Goal: Information Seeking & Learning: Check status

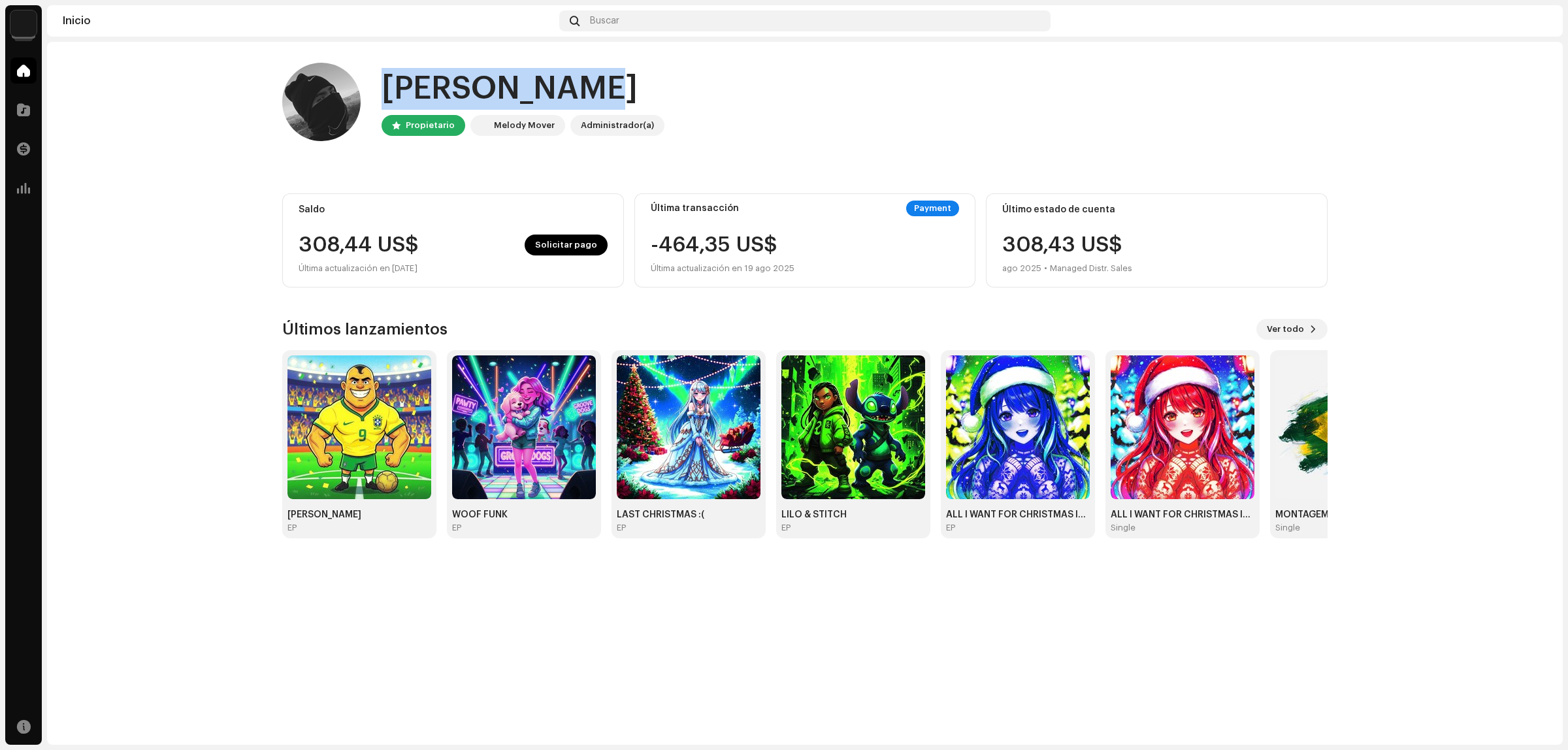
drag, startPoint x: 394, startPoint y: 103, endPoint x: 637, endPoint y: 96, distance: 243.1
click at [637, 96] on div "[PERSON_NAME]" at bounding box center [523, 88] width 283 height 42
click at [1049, 413] on img at bounding box center [1018, 427] width 144 height 144
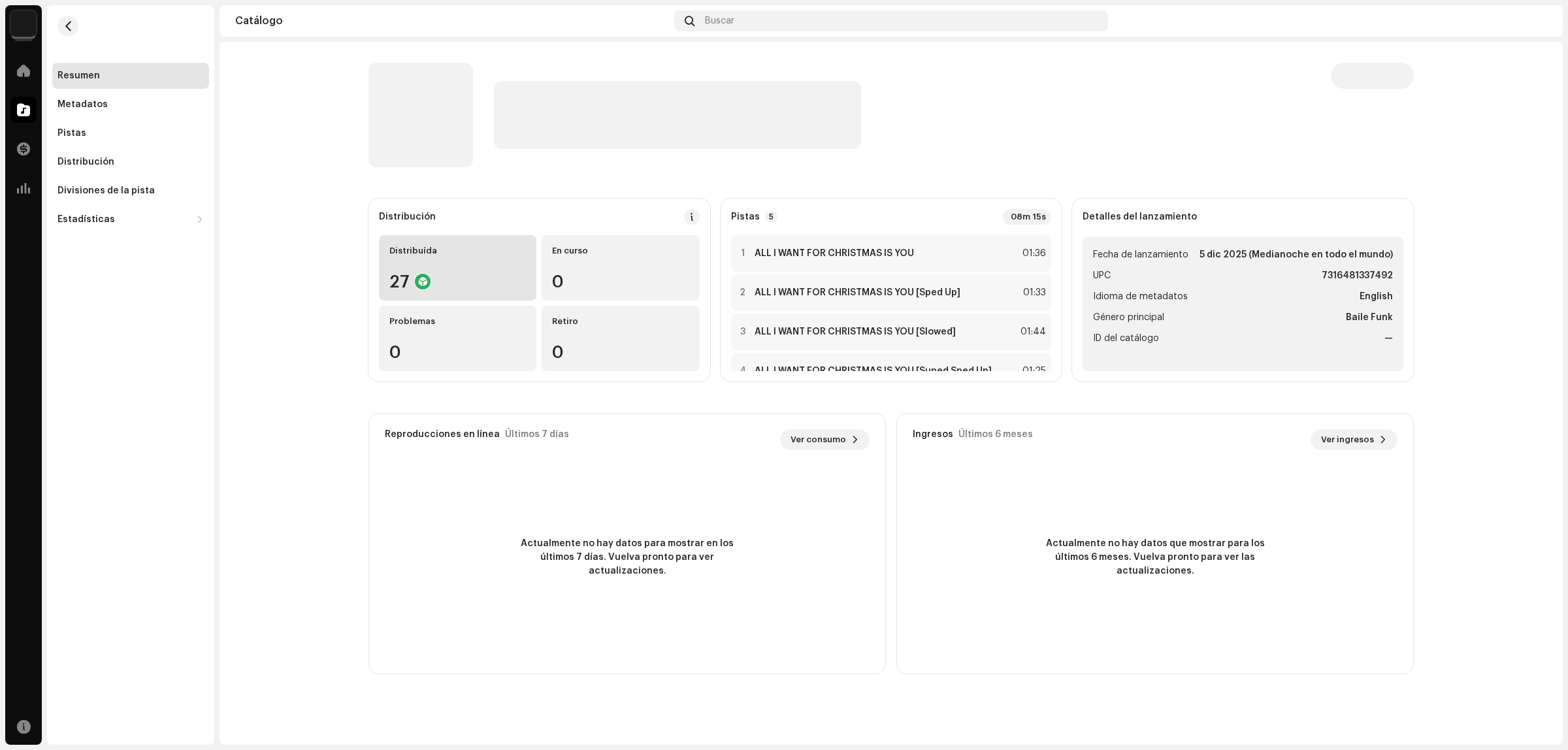
click at [415, 259] on div "Distribuída 27" at bounding box center [458, 268] width 158 height 65
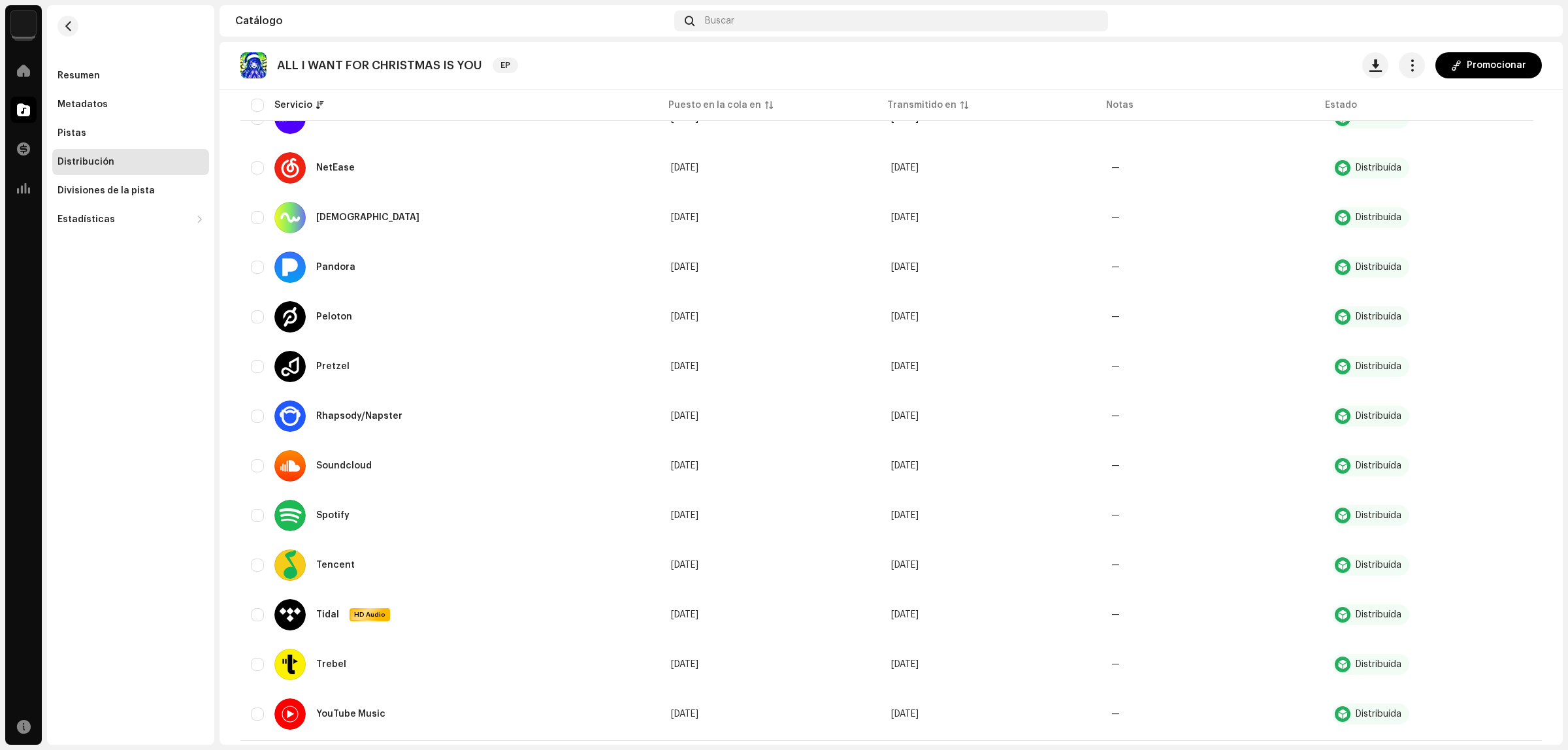
scroll to position [922, 0]
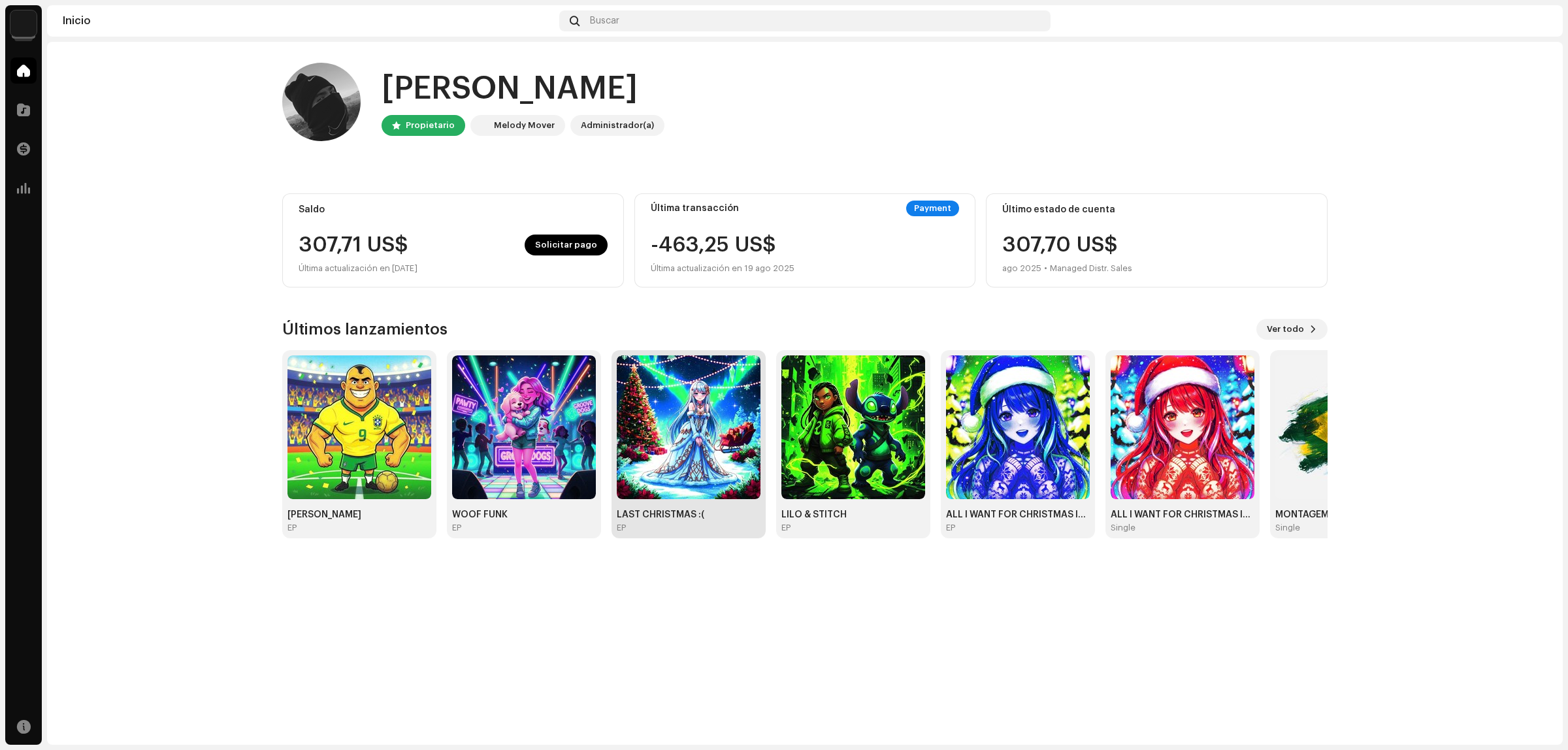
click at [684, 426] on img at bounding box center [689, 427] width 144 height 144
click at [497, 387] on img at bounding box center [524, 427] width 144 height 144
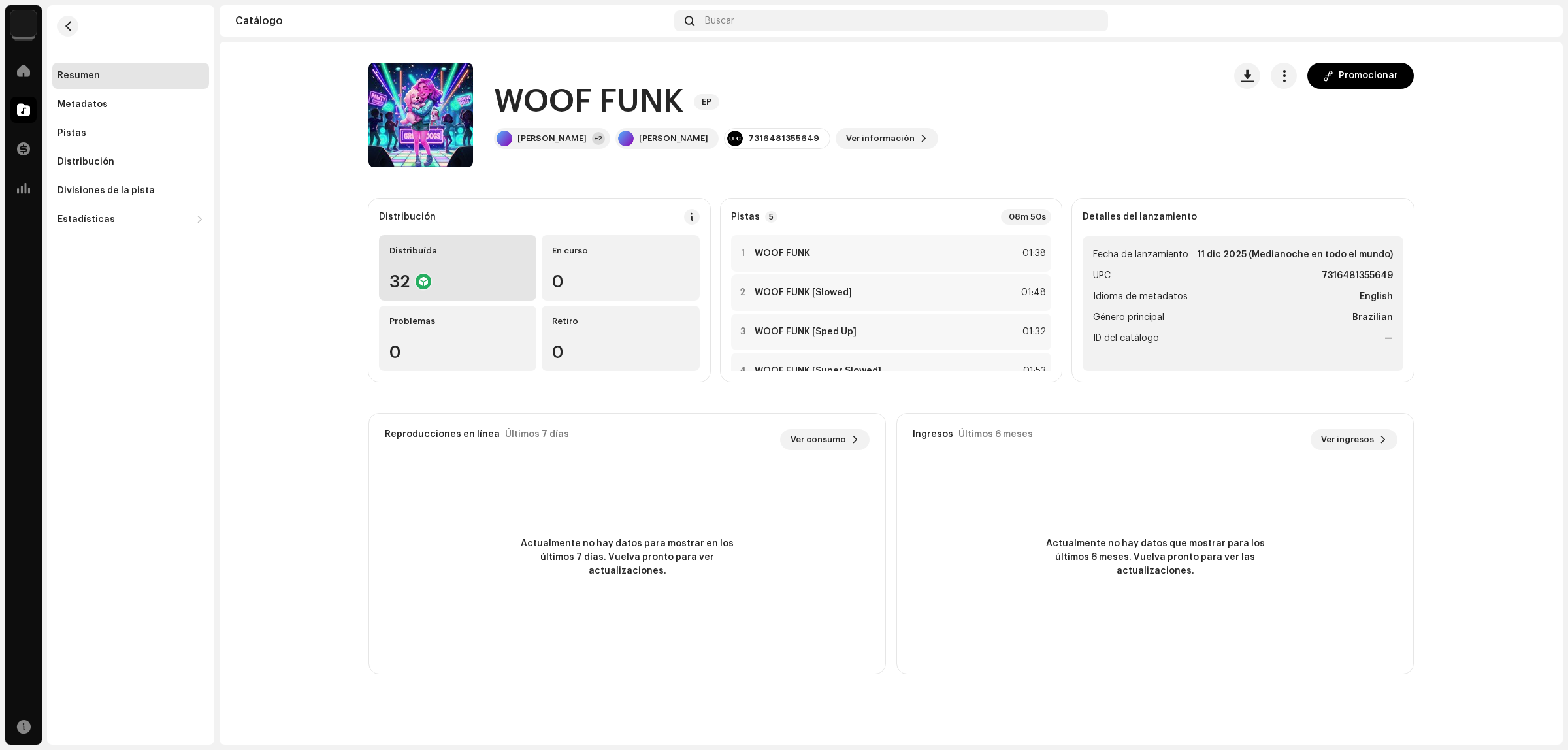
click at [422, 259] on div "Distribuída 32" at bounding box center [458, 268] width 158 height 65
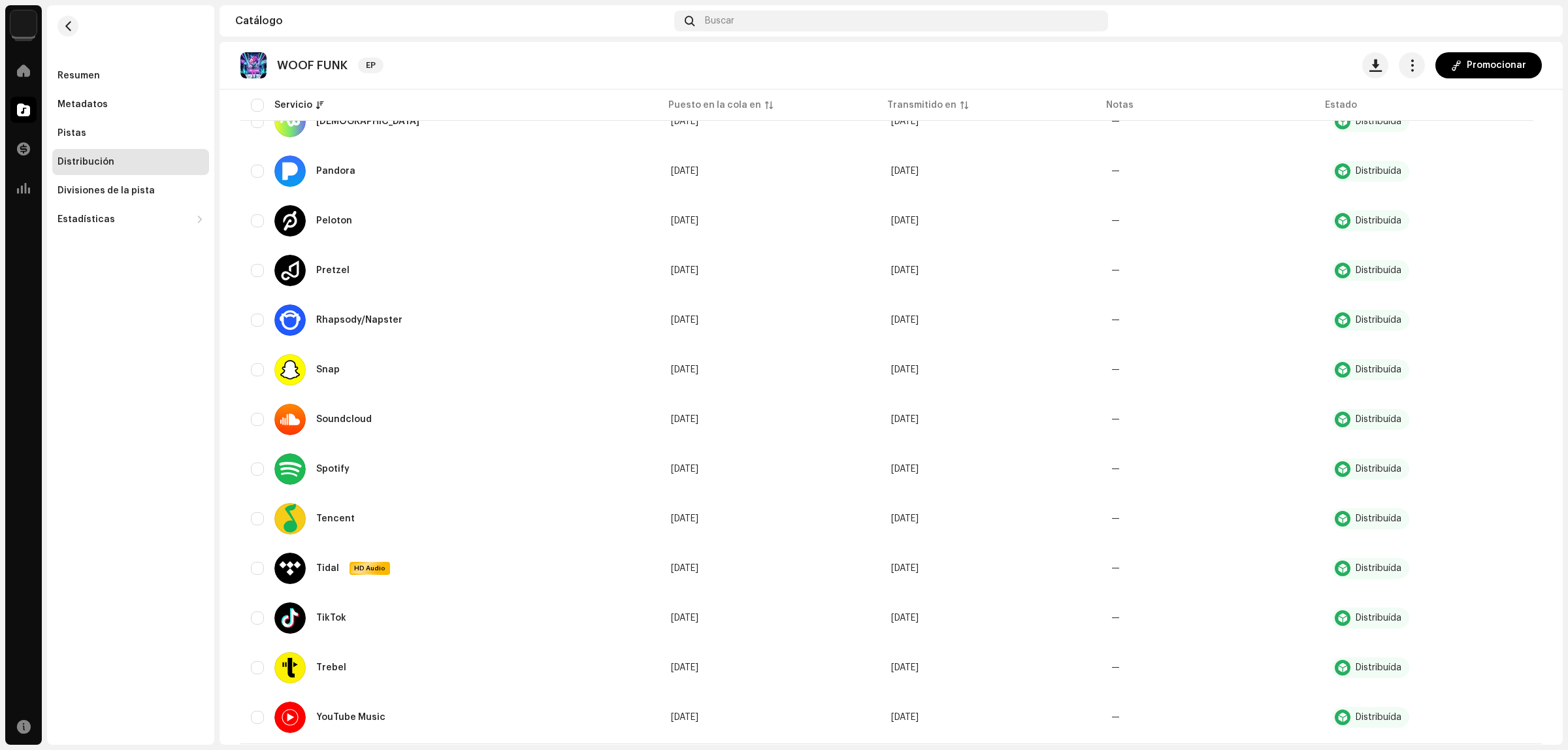
scroll to position [1151, 0]
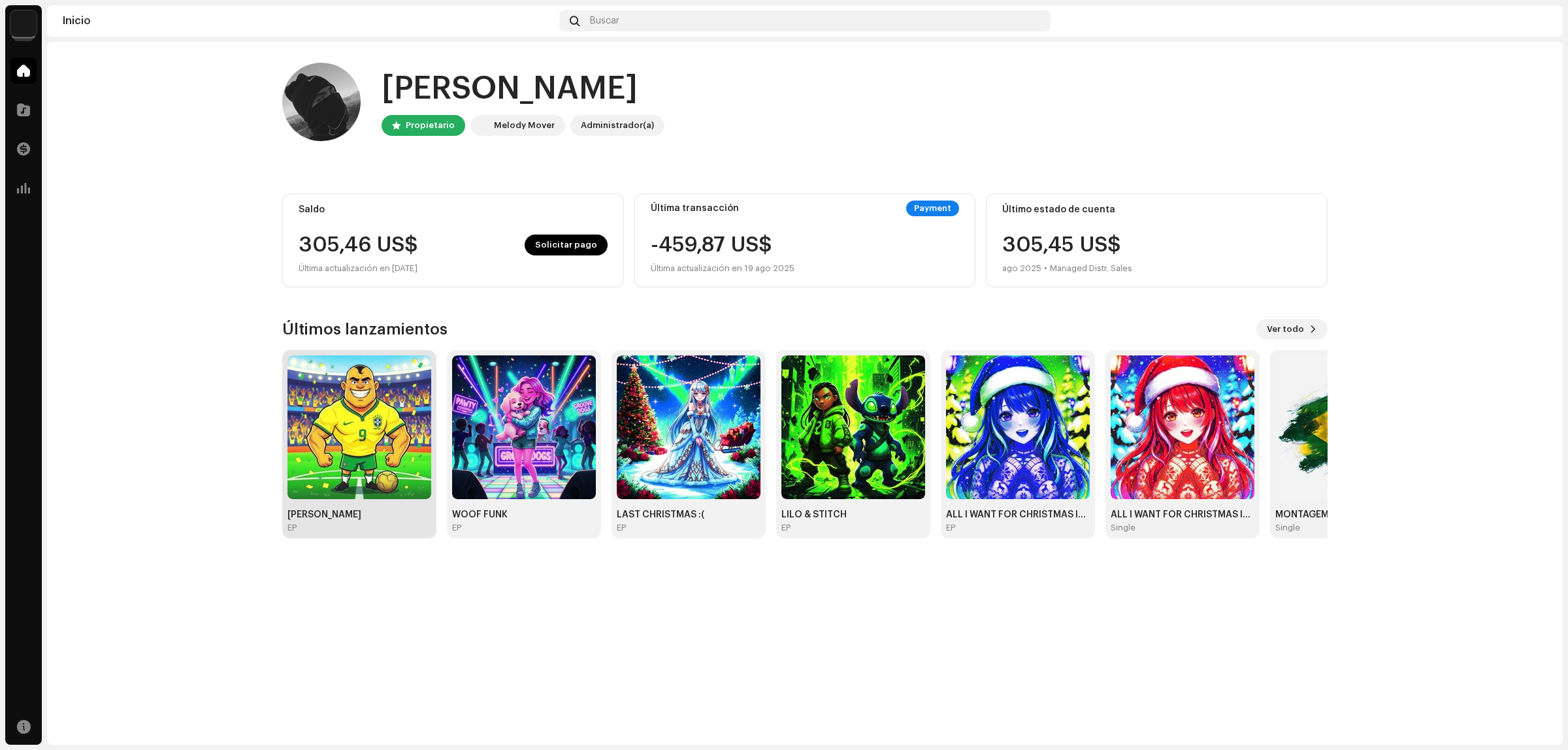
click at [386, 373] on img at bounding box center [360, 427] width 144 height 144
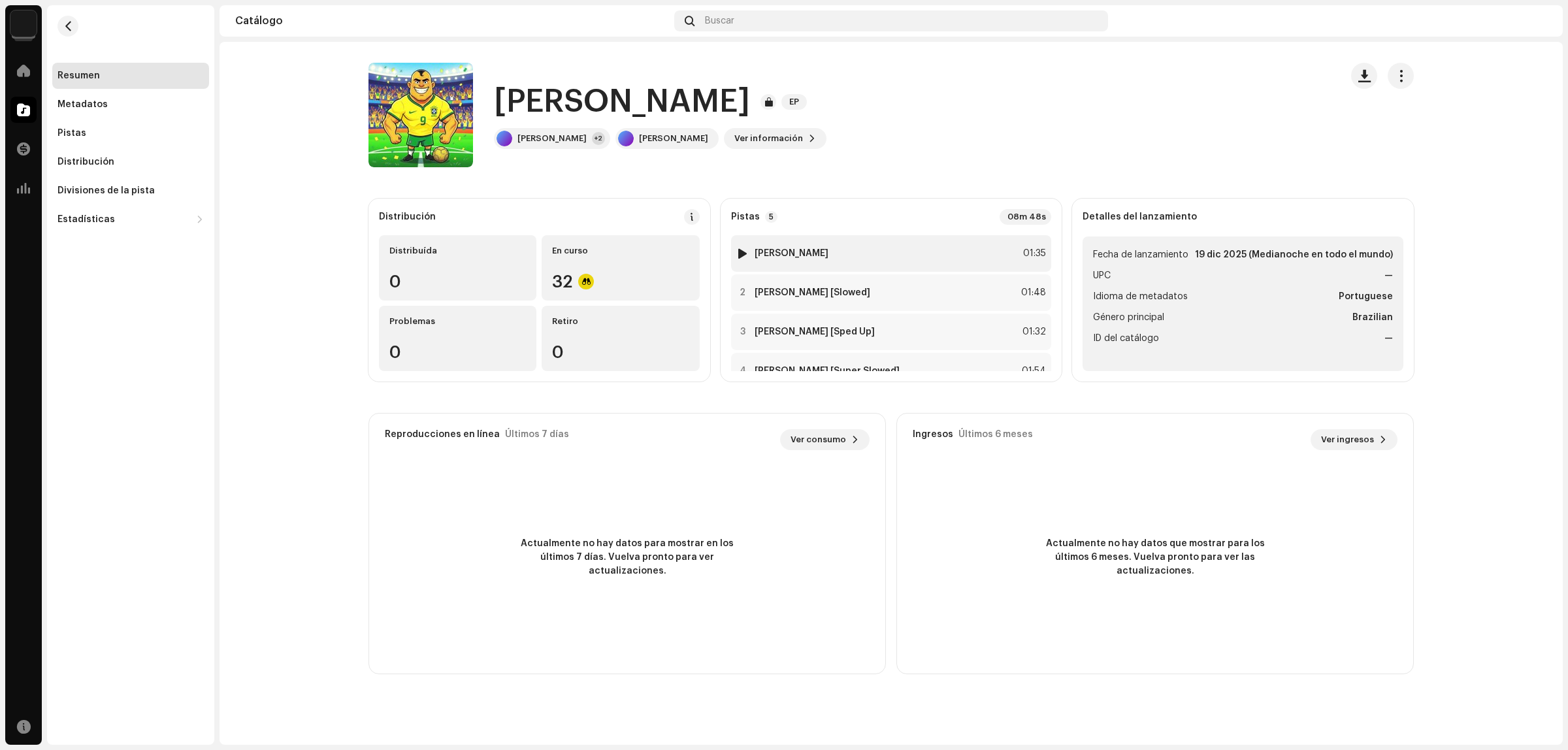
click at [742, 249] on div at bounding box center [743, 253] width 10 height 11
click at [739, 256] on div at bounding box center [743, 253] width 10 height 11
drag, startPoint x: 497, startPoint y: 103, endPoint x: 845, endPoint y: 114, distance: 348.2
click at [750, 113] on h1 "[PERSON_NAME]" at bounding box center [621, 101] width 256 height 42
click at [750, 114] on h1 "[PERSON_NAME]" at bounding box center [621, 101] width 256 height 42
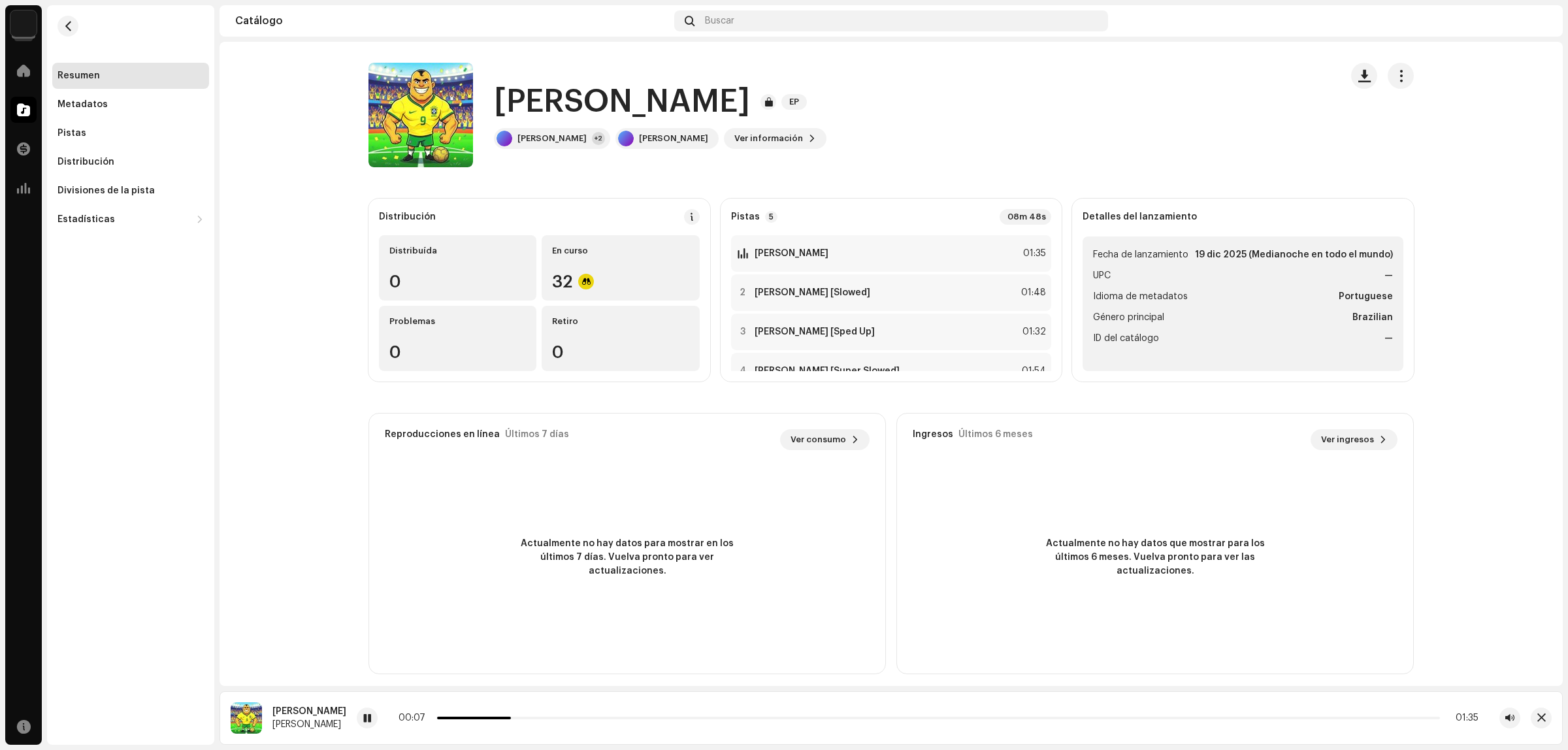
drag, startPoint x: 889, startPoint y: 100, endPoint x: 589, endPoint y: 103, distance: 300.0
click at [603, 103] on div "[PERSON_NAME] EP" at bounding box center [659, 101] width 333 height 42
click at [589, 103] on h1 "[PERSON_NAME]" at bounding box center [621, 101] width 256 height 42
drag, startPoint x: 494, startPoint y: 109, endPoint x: 877, endPoint y: 93, distance: 383.3
click at [750, 93] on h1 "[PERSON_NAME]" at bounding box center [621, 101] width 256 height 42
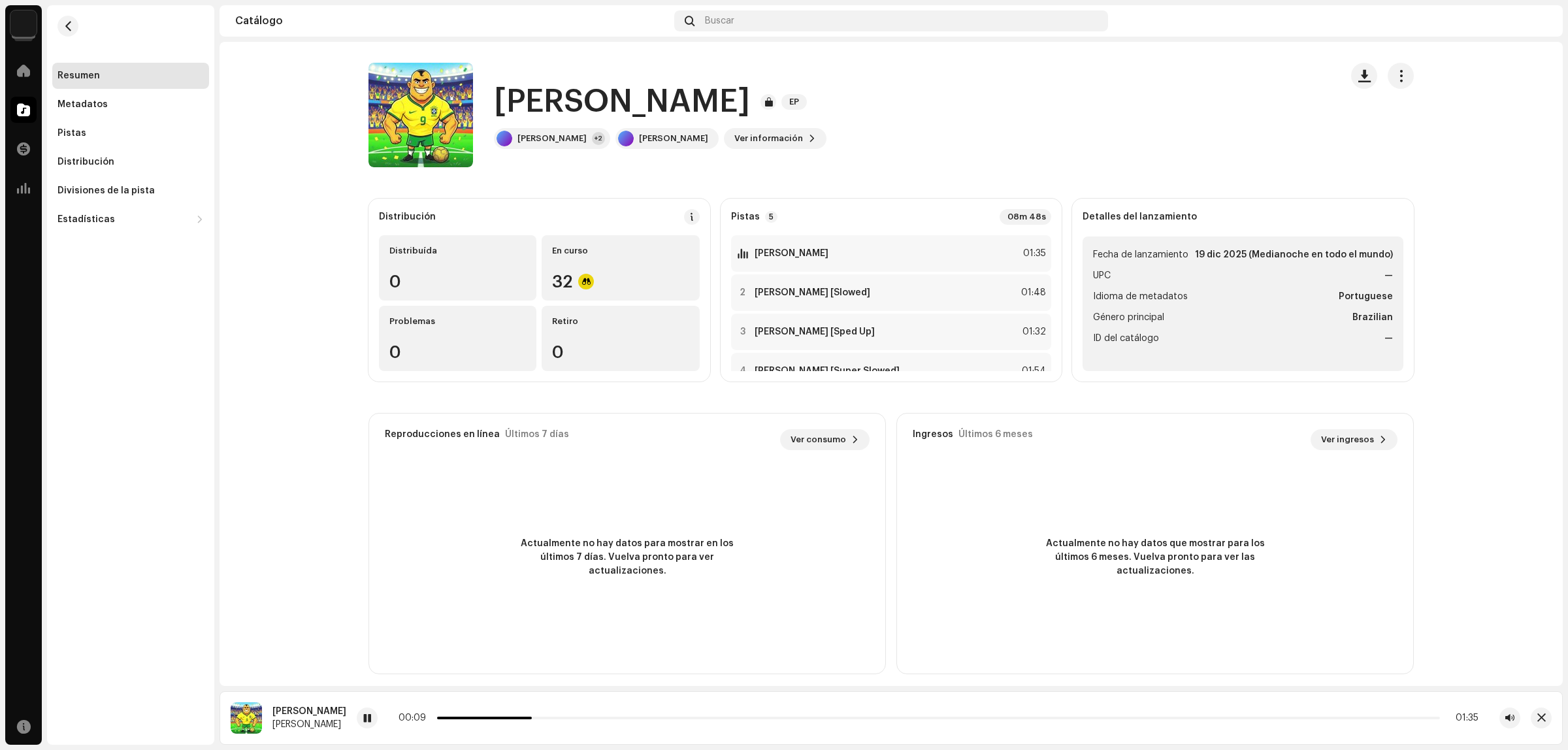
click at [750, 93] on h1 "[PERSON_NAME]" at bounding box center [621, 101] width 256 height 42
drag, startPoint x: 884, startPoint y: 105, endPoint x: 536, endPoint y: 106, distance: 348.0
click at [537, 106] on h1 "[PERSON_NAME]" at bounding box center [621, 101] width 256 height 42
click at [531, 105] on h1 "[PERSON_NAME]" at bounding box center [621, 101] width 256 height 42
drag, startPoint x: 491, startPoint y: 109, endPoint x: 882, endPoint y: 100, distance: 391.1
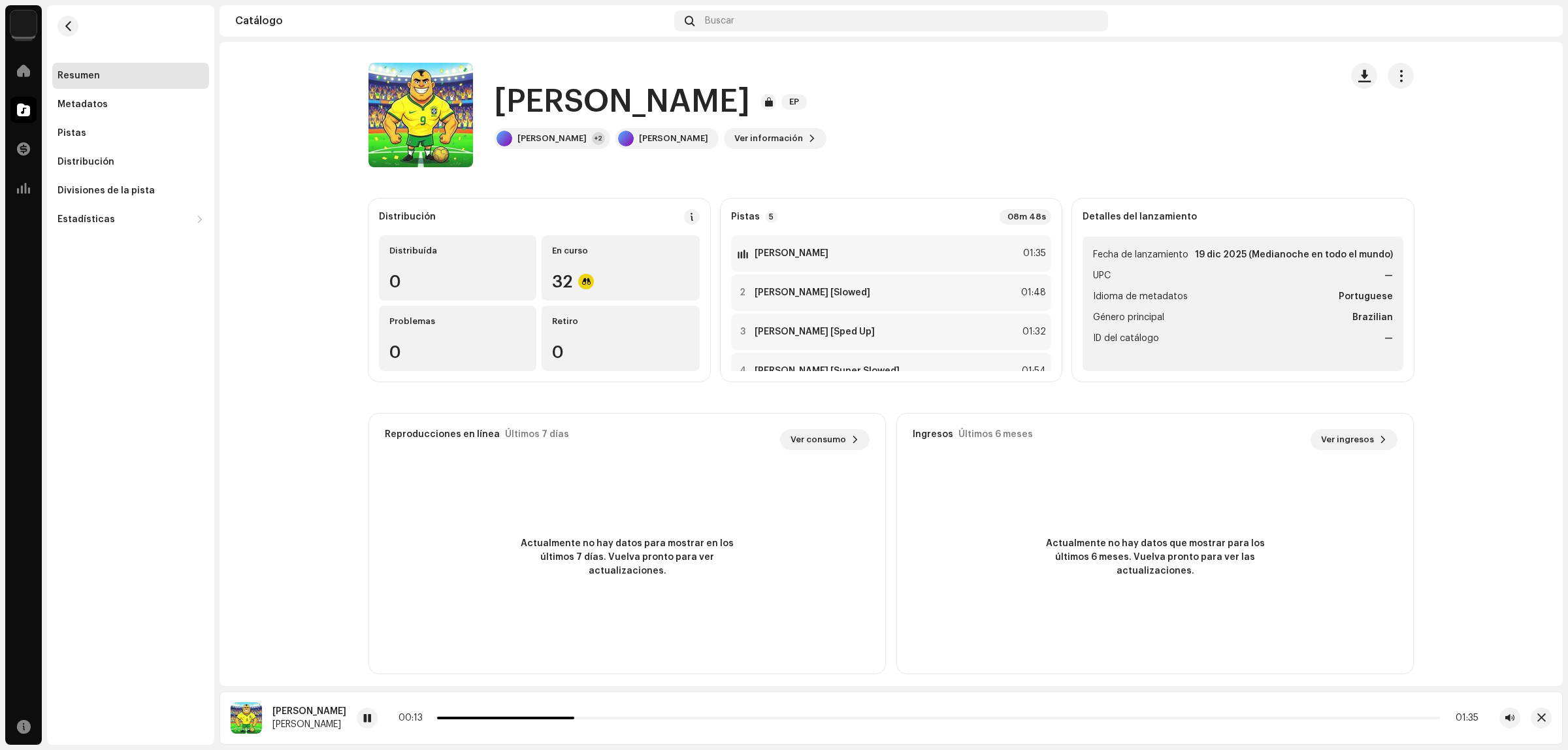
click at [750, 100] on h1 "[PERSON_NAME]" at bounding box center [621, 101] width 256 height 42
drag, startPoint x: 887, startPoint y: 103, endPoint x: 507, endPoint y: 114, distance: 380.2
click at [507, 113] on h1 "[PERSON_NAME]" at bounding box center [621, 101] width 256 height 42
click at [498, 113] on h1 "[PERSON_NAME]" at bounding box center [621, 101] width 256 height 42
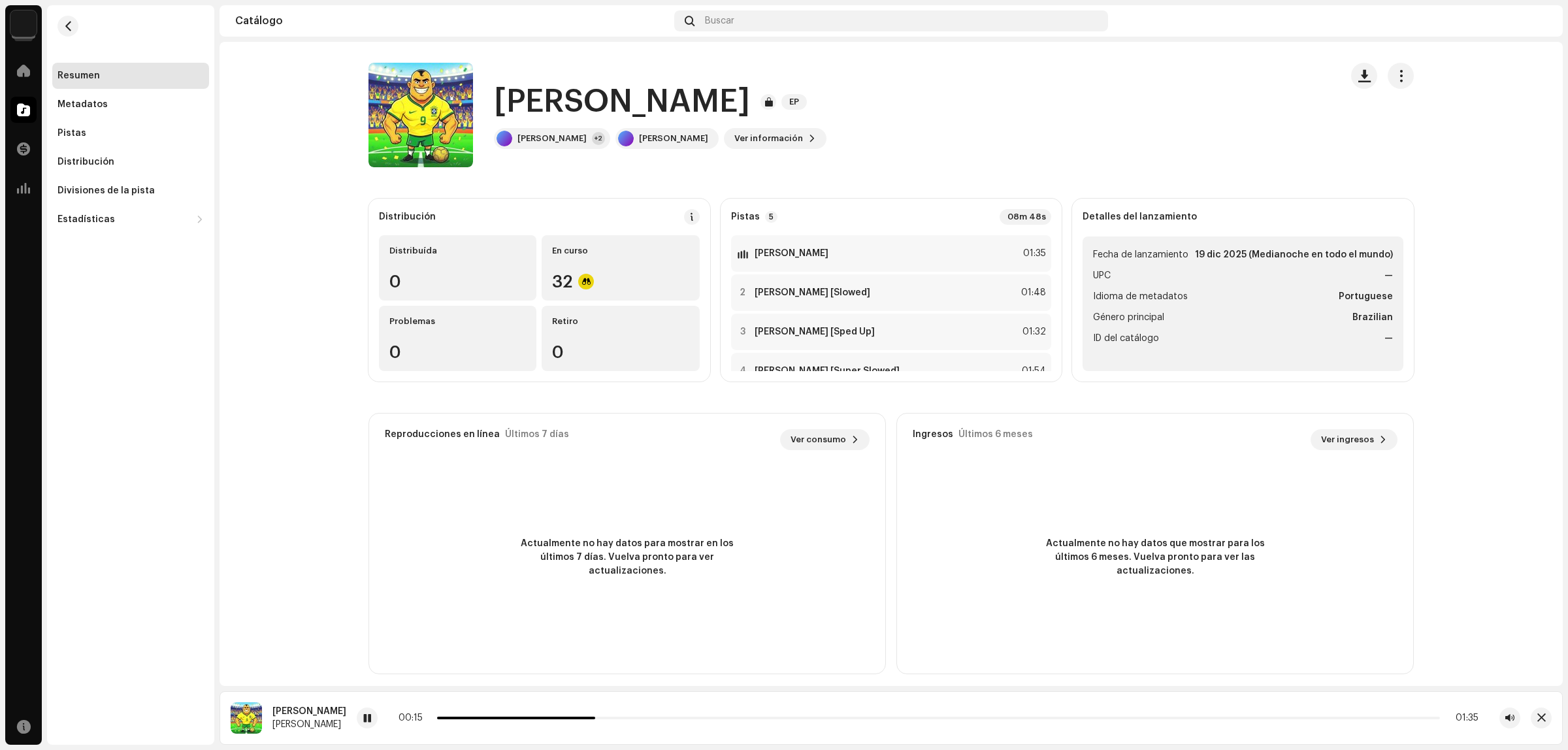
drag, startPoint x: 492, startPoint y: 113, endPoint x: 875, endPoint y: 102, distance: 383.2
click at [750, 102] on h1 "[PERSON_NAME]" at bounding box center [621, 101] width 256 height 42
drag, startPoint x: 882, startPoint y: 102, endPoint x: 497, endPoint y: 118, distance: 385.3
click at [497, 118] on h1 "[PERSON_NAME]" at bounding box center [621, 101] width 256 height 42
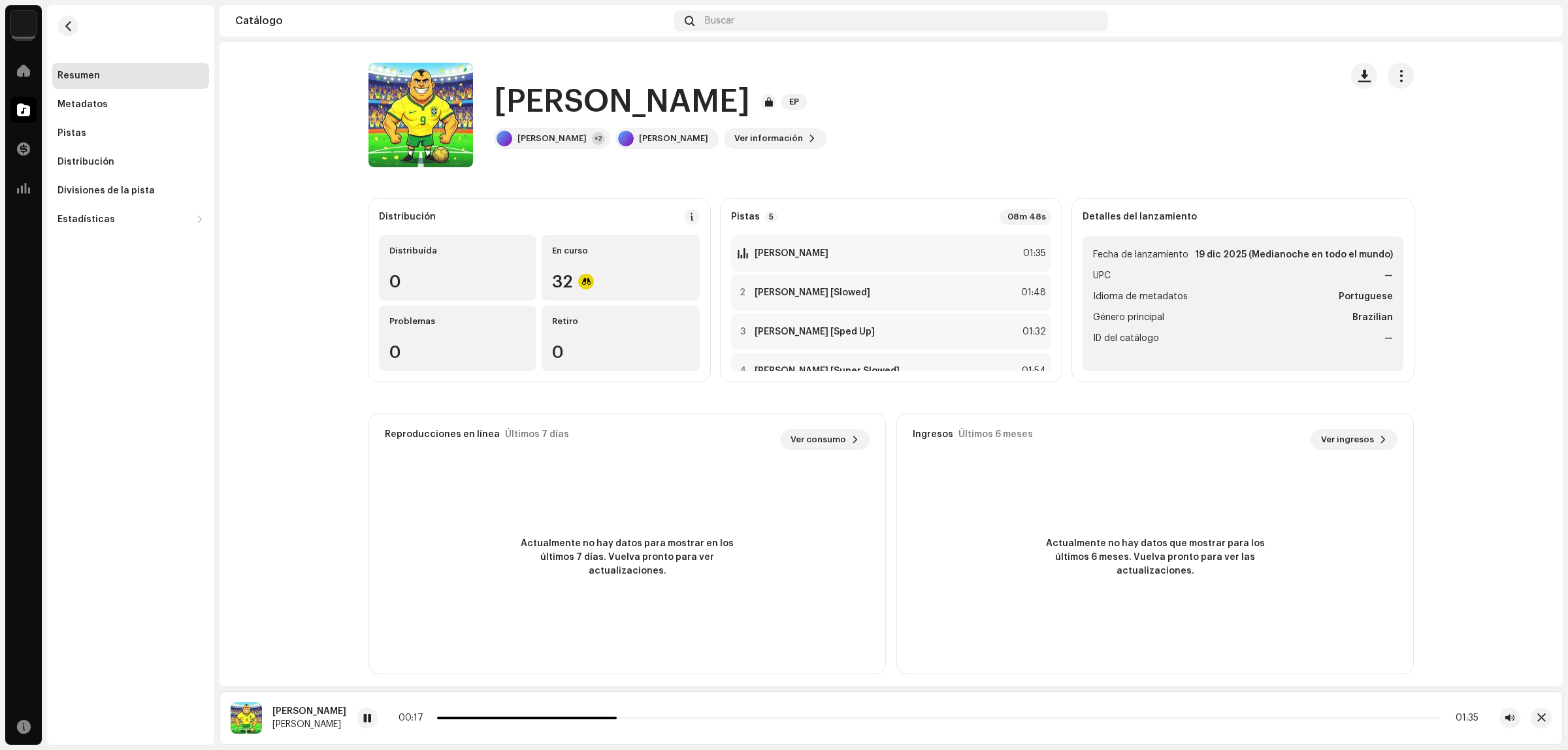
click at [497, 118] on h1 "[PERSON_NAME]" at bounding box center [621, 101] width 256 height 42
drag, startPoint x: 491, startPoint y: 116, endPoint x: 887, endPoint y: 101, distance: 396.3
click at [750, 101] on h1 "[PERSON_NAME]" at bounding box center [621, 101] width 256 height 42
click at [750, 105] on h1 "[PERSON_NAME]" at bounding box center [621, 101] width 256 height 42
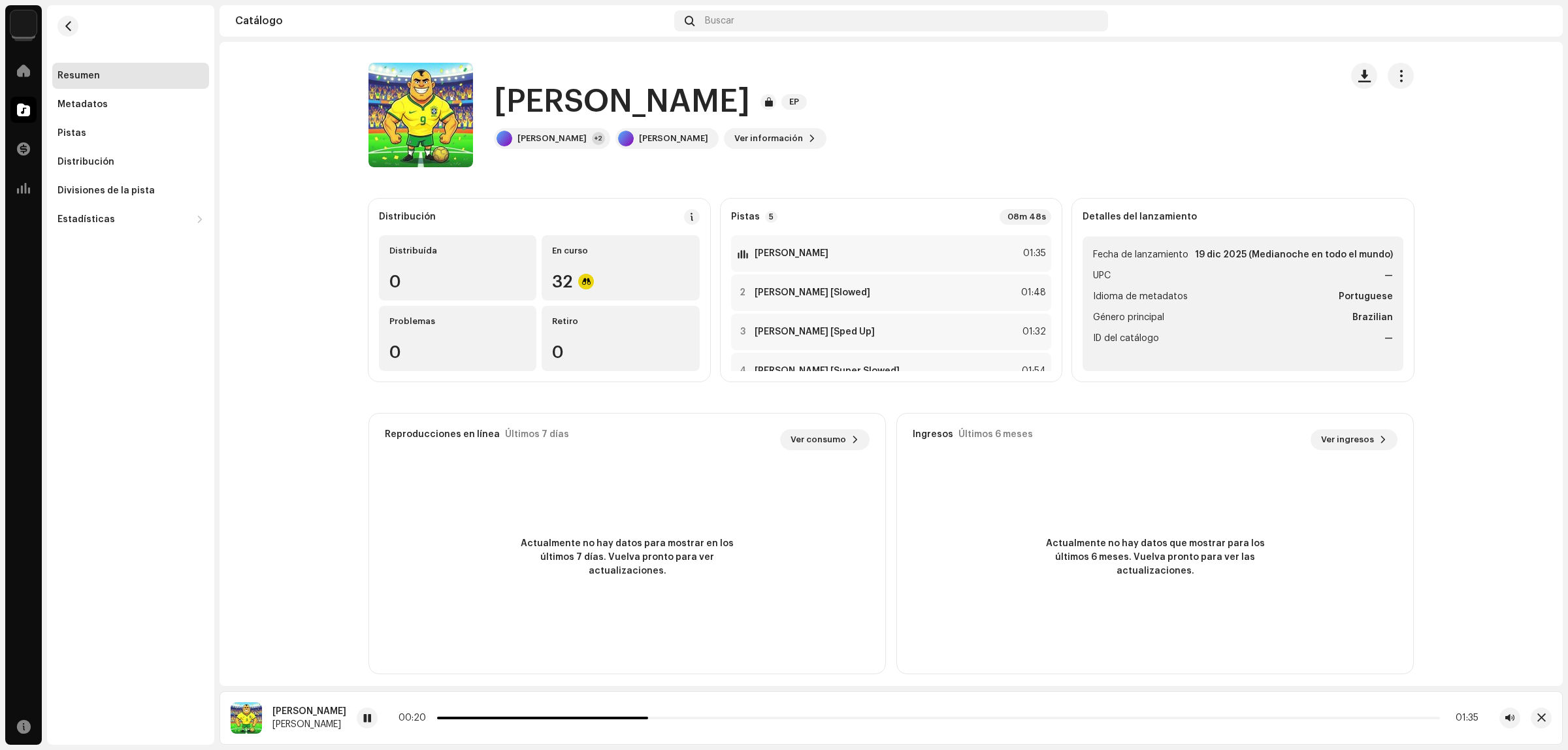
drag, startPoint x: 886, startPoint y: 102, endPoint x: 601, endPoint y: 106, distance: 285.0
click at [605, 106] on h1 "[PERSON_NAME]" at bounding box center [621, 101] width 256 height 42
click at [596, 106] on h1 "[PERSON_NAME]" at bounding box center [621, 101] width 256 height 42
drag, startPoint x: 491, startPoint y: 115, endPoint x: 882, endPoint y: 106, distance: 391.1
click at [750, 106] on h1 "[PERSON_NAME]" at bounding box center [621, 101] width 256 height 42
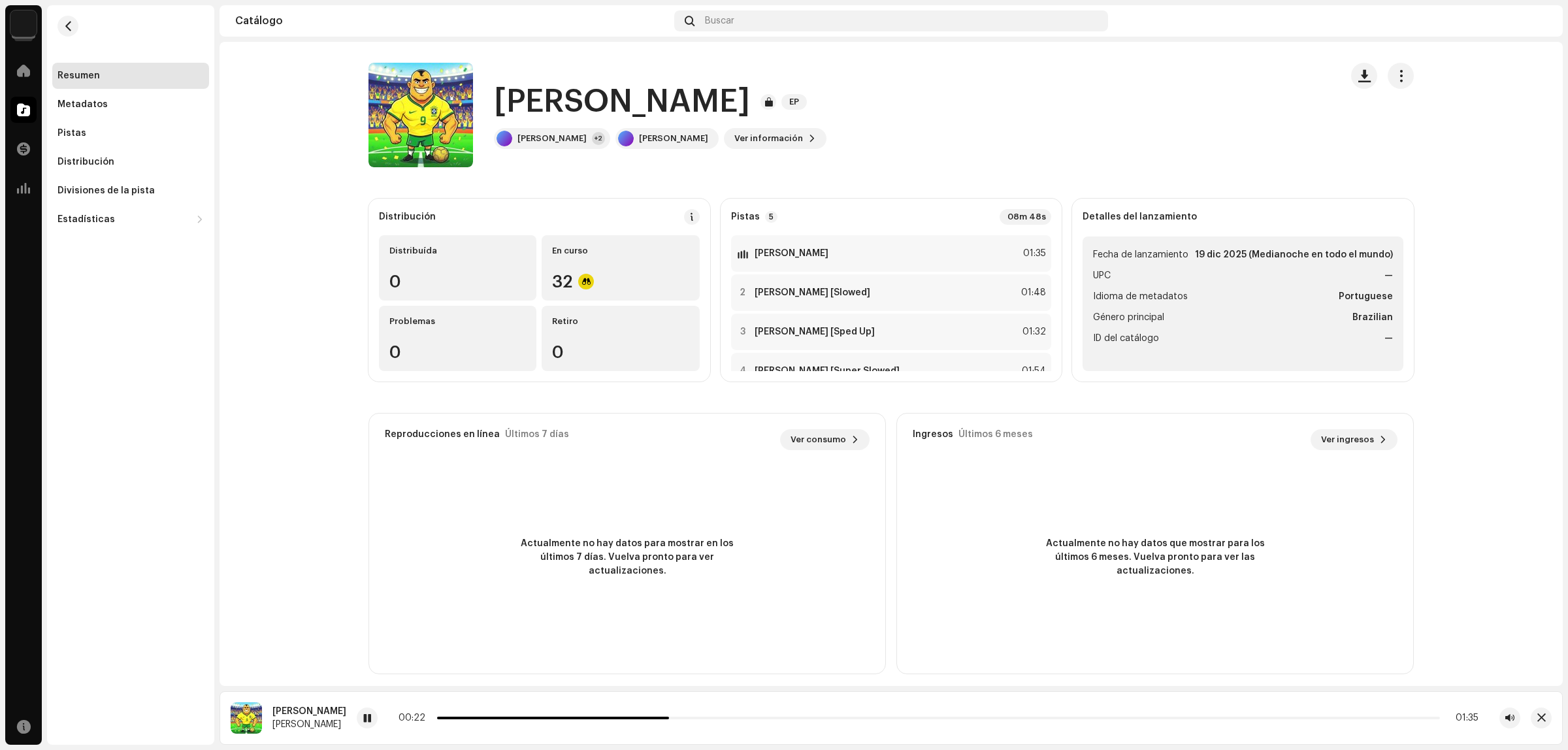
click at [750, 106] on h1 "[PERSON_NAME]" at bounding box center [621, 101] width 256 height 42
click at [738, 253] on div at bounding box center [743, 253] width 10 height 11
